Goal: Transaction & Acquisition: Purchase product/service

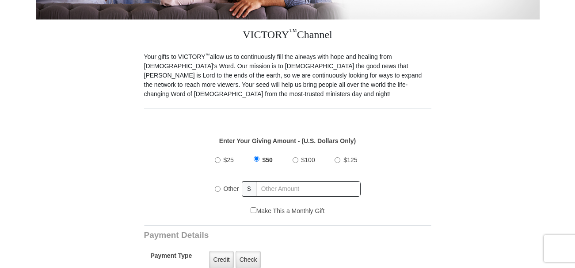
scroll to position [233, 0]
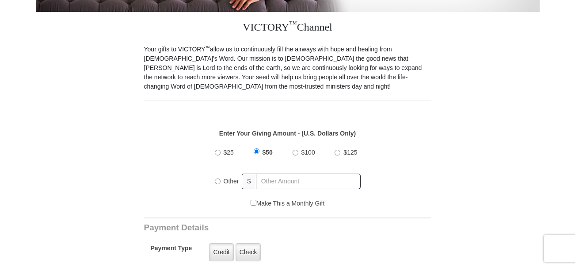
click at [218, 149] on input "$25" at bounding box center [218, 152] width 6 height 6
radio input "true"
click at [251, 199] on input "Make This a Monthly Gift" at bounding box center [254, 202] width 6 height 6
checkbox input "true"
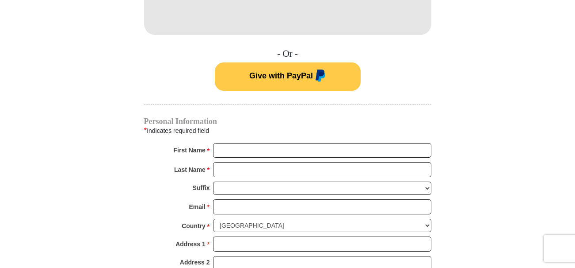
scroll to position [626, 0]
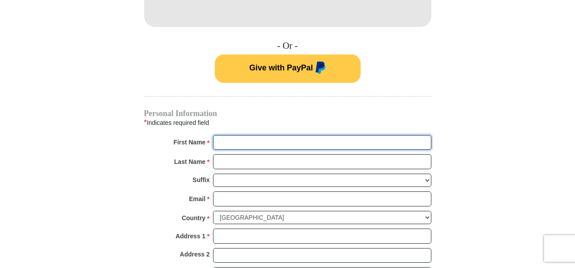
click at [220, 135] on input "First Name *" at bounding box center [322, 142] width 218 height 15
type input "[PERSON_NAME]"
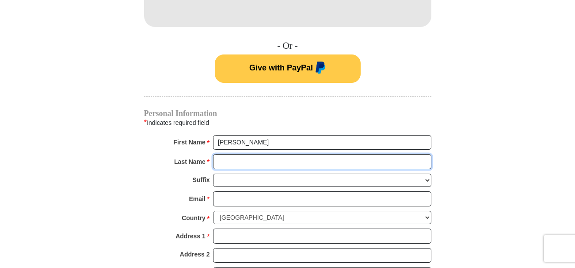
type input "[PERSON_NAME]"
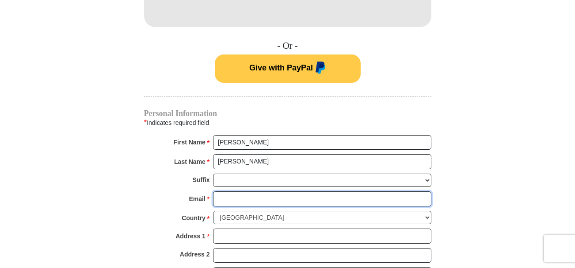
type input "[EMAIL_ADDRESS][DOMAIN_NAME]"
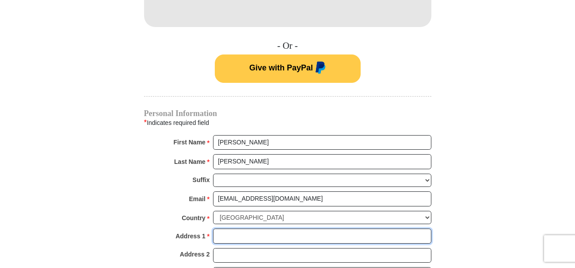
type input "13004 Highway 135mo"
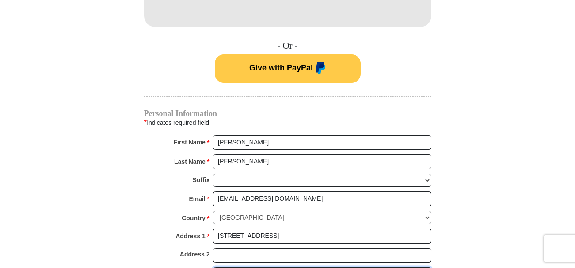
type input "[PERSON_NAME]"
select select "MO"
type input "65078-1119"
type input "5737894020"
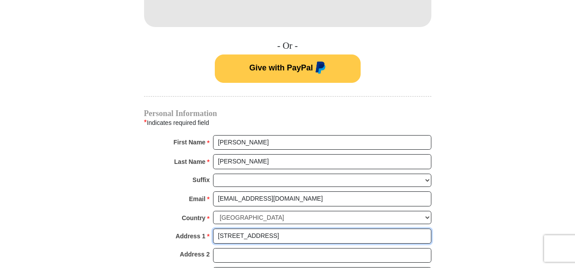
click at [282, 228] on input "13004 Highway 135mo" at bounding box center [322, 235] width 218 height 15
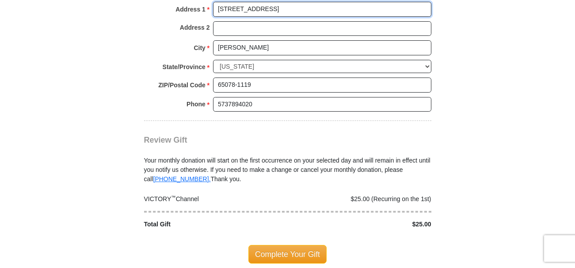
scroll to position [863, 0]
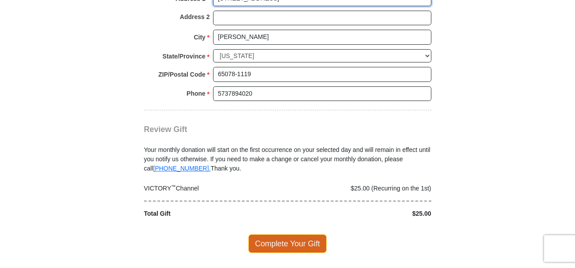
type input "[STREET_ADDRESS]"
click at [277, 234] on span "Complete Your Gift" at bounding box center [288, 243] width 78 height 19
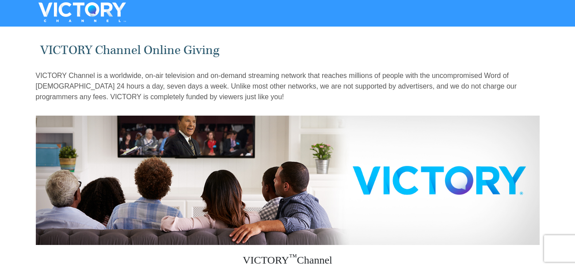
select select "MO"
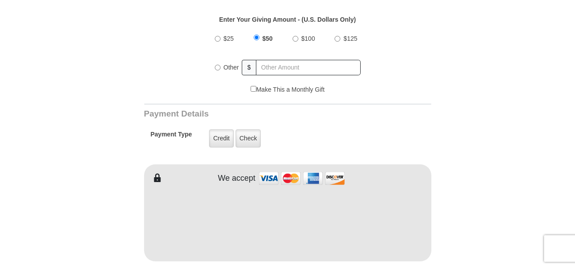
scroll to position [331, 0]
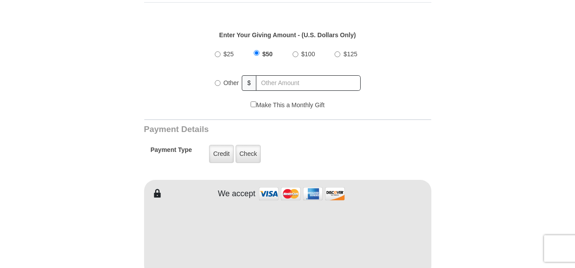
click at [218, 51] on input "$25" at bounding box center [218, 54] width 6 height 6
radio input "true"
click at [253, 101] on input "Make This a Monthly Gift" at bounding box center [254, 104] width 6 height 6
checkbox input "true"
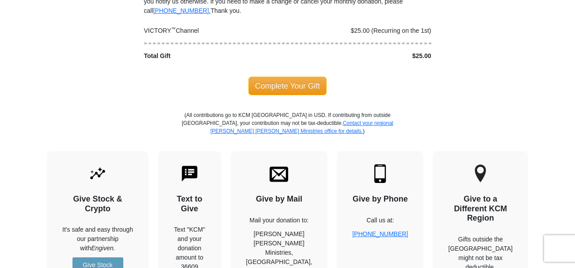
scroll to position [1039, 0]
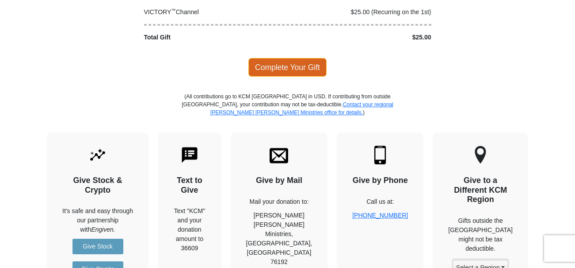
click at [279, 58] on span "Complete Your Gift" at bounding box center [288, 67] width 78 height 19
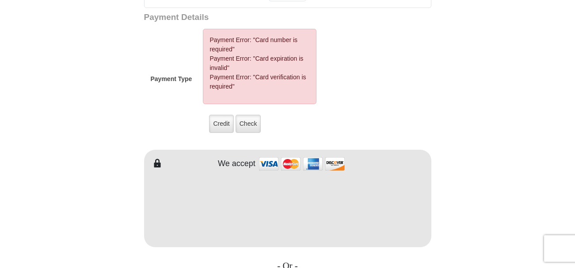
scroll to position [486, 0]
